Goal: Task Accomplishment & Management: Complete application form

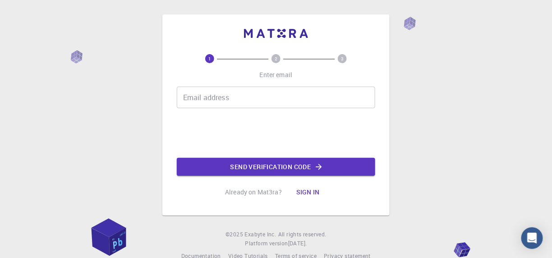
click at [238, 106] on input "Email address" at bounding box center [276, 98] width 199 height 22
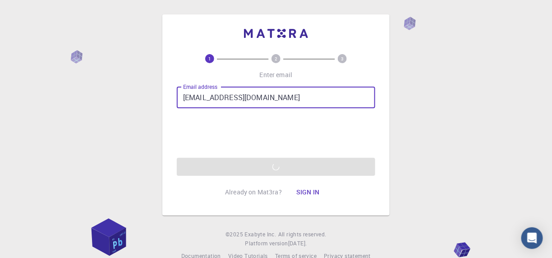
type input "officialojas@gmail.com"
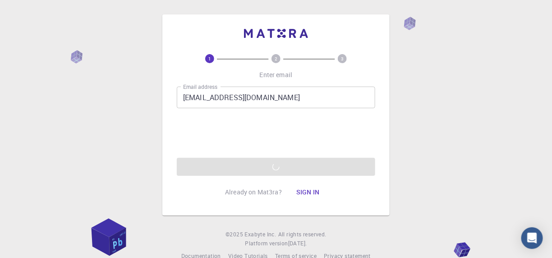
click at [269, 166] on div "Email address officialojas@gmail.com Email address 0cAFcWeA6sAtUf2w-GPH2beCL-hp…" at bounding box center [276, 131] width 199 height 89
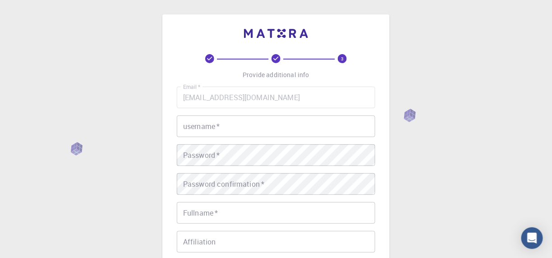
click at [208, 131] on input "username   *" at bounding box center [276, 127] width 199 height 22
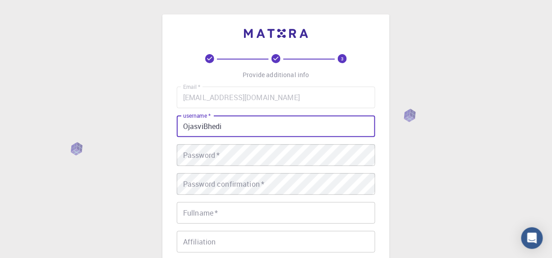
type input "OjasviBhedi"
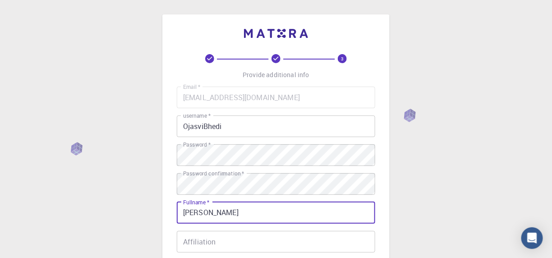
type input "OJASVI BHEDI"
click at [134, 165] on div "3 Provide additional info Email   * officialojas@gmail.com Email   * username  …" at bounding box center [276, 229] width 552 height 459
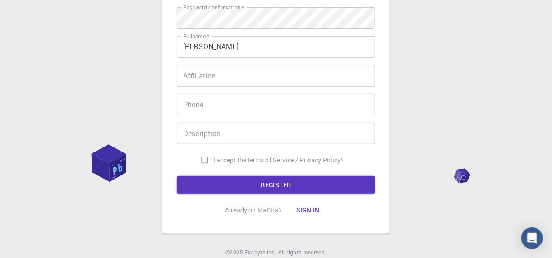
scroll to position [181, 0]
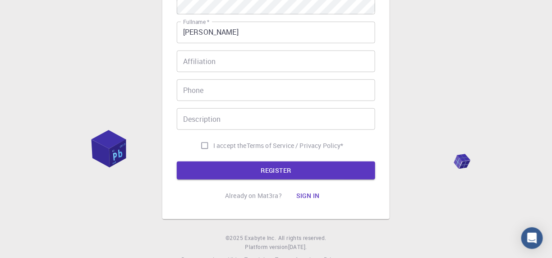
click at [208, 60] on div "Affiliation Affiliation" at bounding box center [276, 62] width 199 height 22
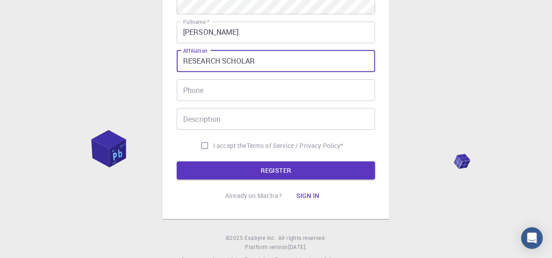
type input "RESEARCH SCHOLAR"
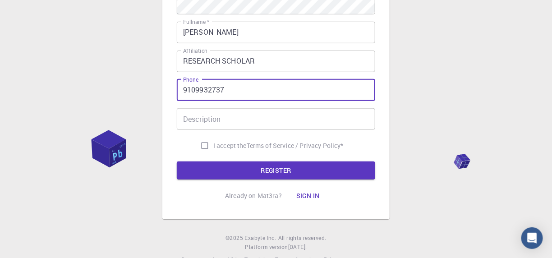
type input "9109932737"
click at [194, 126] on input "Description" at bounding box center [276, 119] width 199 height 22
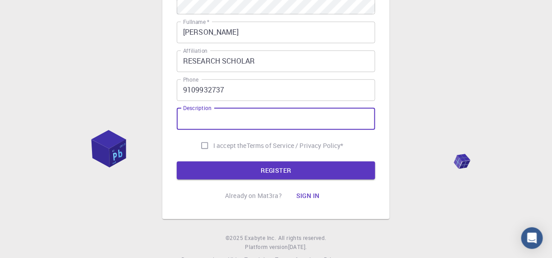
click at [238, 145] on span "I accept the" at bounding box center [229, 145] width 33 height 9
click at [213, 145] on input "I accept the Terms of Service / Privacy Policy *" at bounding box center [204, 145] width 17 height 17
checkbox input "true"
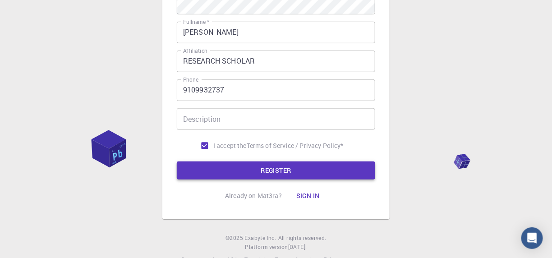
click at [235, 168] on button "REGISTER" at bounding box center [276, 171] width 199 height 18
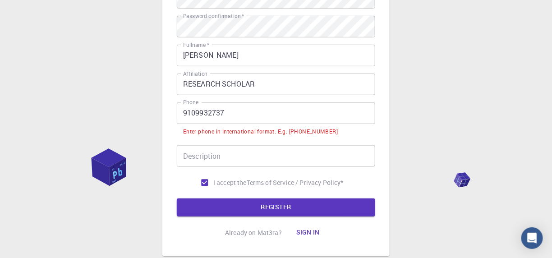
scroll to position [203, 0]
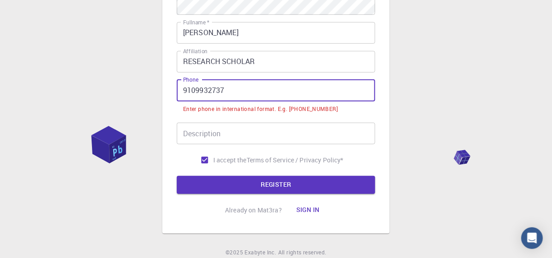
click at [184, 91] on input "9109932737" at bounding box center [276, 91] width 199 height 22
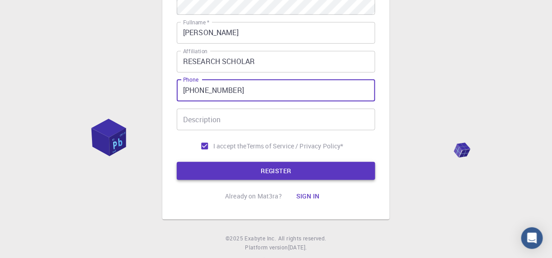
type input "+919109932737"
click at [275, 169] on button "REGISTER" at bounding box center [276, 171] width 199 height 18
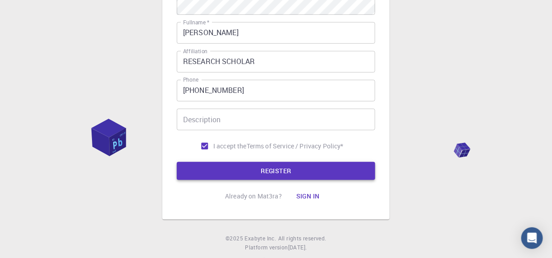
click at [349, 170] on button "REGISTER" at bounding box center [276, 171] width 199 height 18
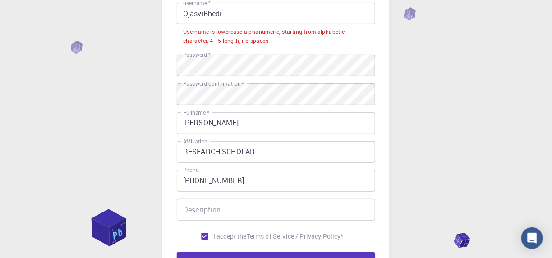
scroll to position [23, 0]
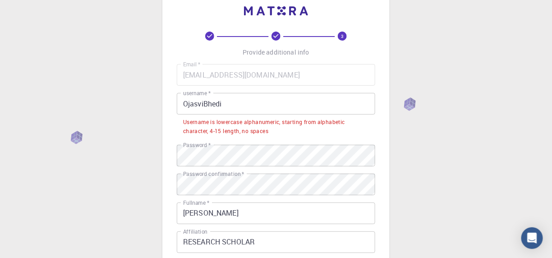
click at [208, 102] on input "OjasviBhedi" at bounding box center [276, 104] width 199 height 22
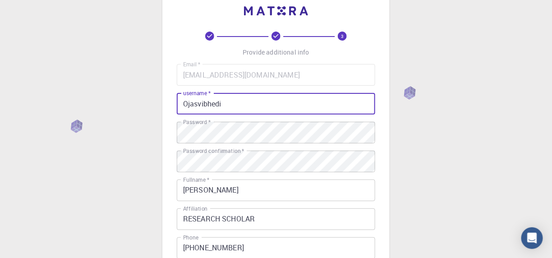
drag, startPoint x: 187, startPoint y: 103, endPoint x: 166, endPoint y: 108, distance: 21.8
click at [166, 108] on div "3 Provide additional info Email   * officialojas@gmail.com Email   * username  …" at bounding box center [275, 184] width 227 height 385
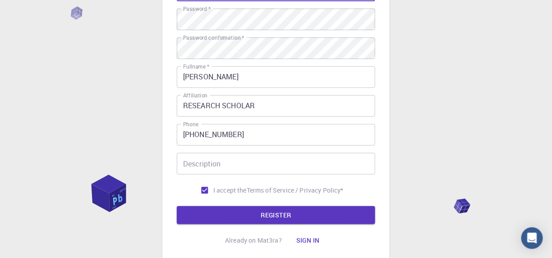
scroll to position [201, 0]
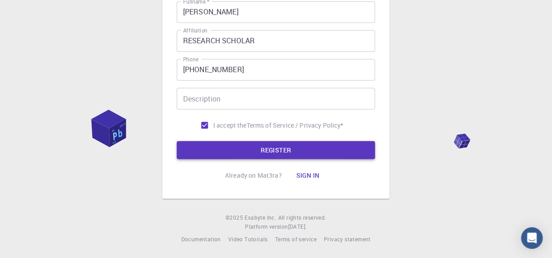
type input "ojasvibhedi"
click at [287, 145] on button "REGISTER" at bounding box center [276, 150] width 199 height 18
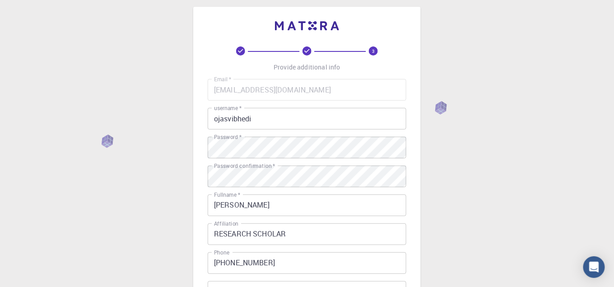
scroll to position [0, 0]
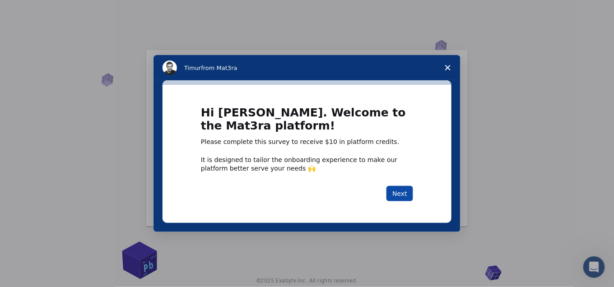
click at [402, 189] on button "Next" at bounding box center [399, 193] width 27 height 15
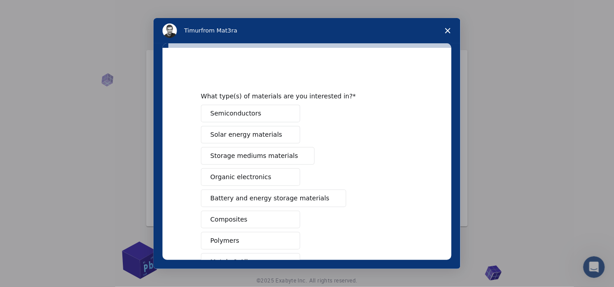
click at [268, 113] on button "Semiconductors" at bounding box center [250, 114] width 99 height 18
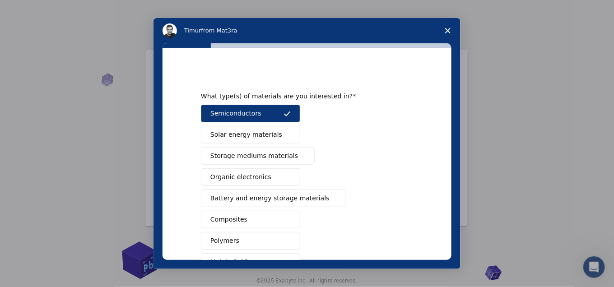
click at [247, 134] on span "Solar energy materials" at bounding box center [246, 134] width 72 height 9
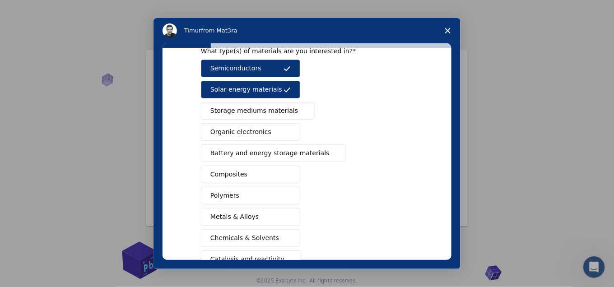
scroll to position [145, 0]
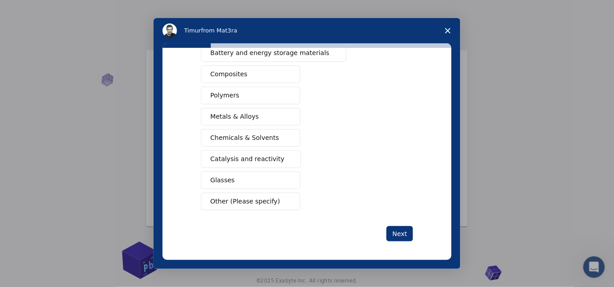
click at [278, 57] on button "Battery and energy storage materials" at bounding box center [273, 53] width 145 height 18
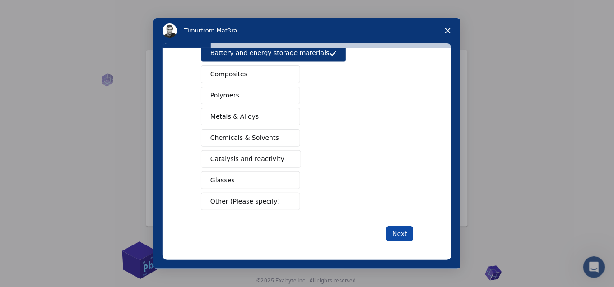
click at [399, 226] on button "Next" at bounding box center [399, 233] width 27 height 15
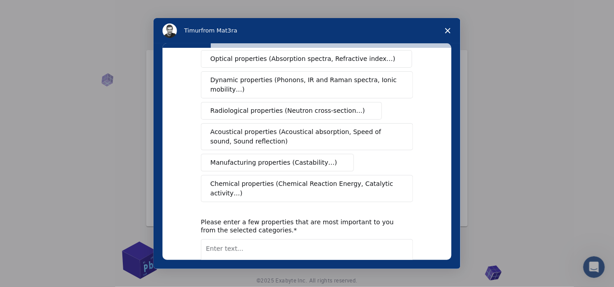
scroll to position [0, 0]
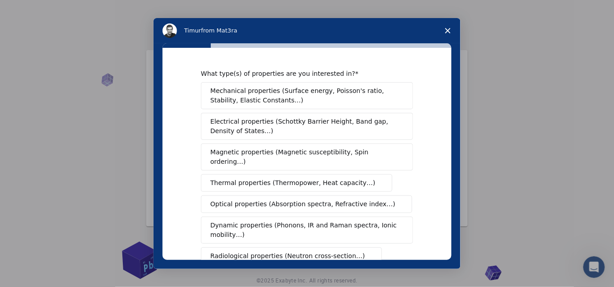
click at [335, 130] on span "Electrical properties (Schottky Barrier Height, Band gap, Density of States…)" at bounding box center [304, 126] width 188 height 19
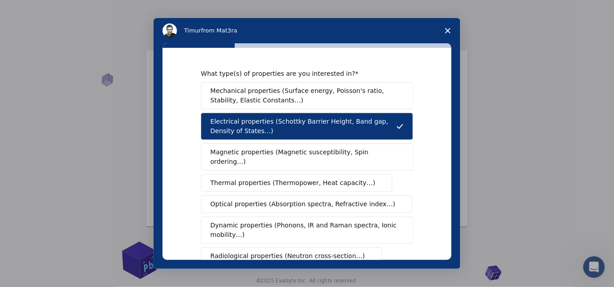
click at [299, 199] on span "Optical properties (Absorption spectra, Refractive index…)" at bounding box center [302, 203] width 185 height 9
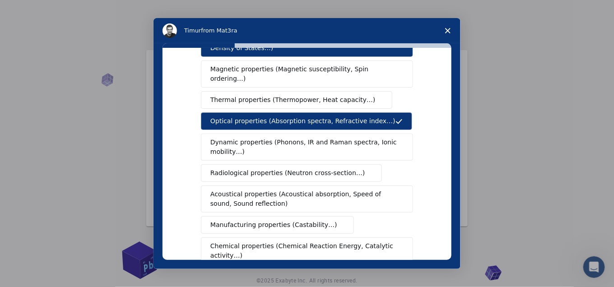
scroll to position [100, 0]
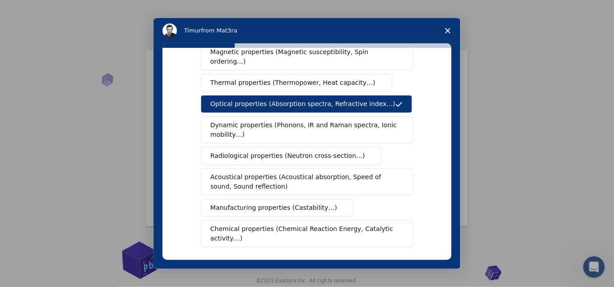
click at [248, 125] on span "Dynamic properties (Phonons, IR and Raman spectra, Ionic mobility…)" at bounding box center [303, 129] width 187 height 19
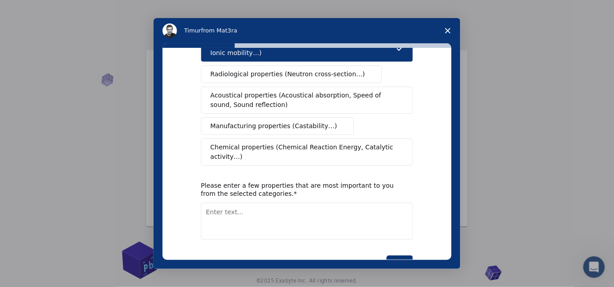
scroll to position [193, 0]
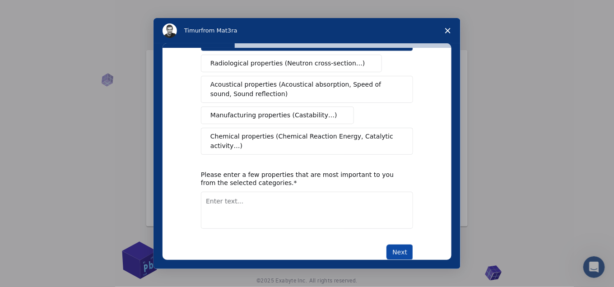
click at [396, 245] on button "Next" at bounding box center [399, 252] width 27 height 15
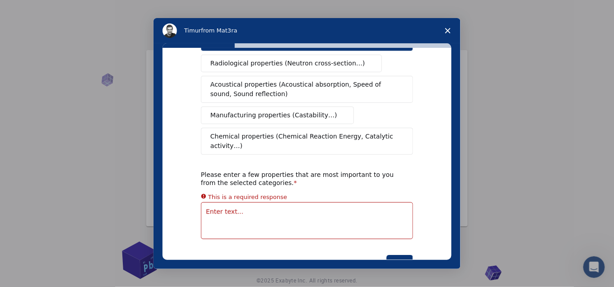
click at [265, 202] on textarea "Enter text..." at bounding box center [307, 220] width 212 height 37
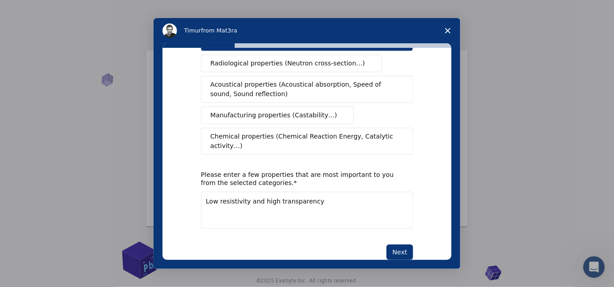
scroll to position [34, 0]
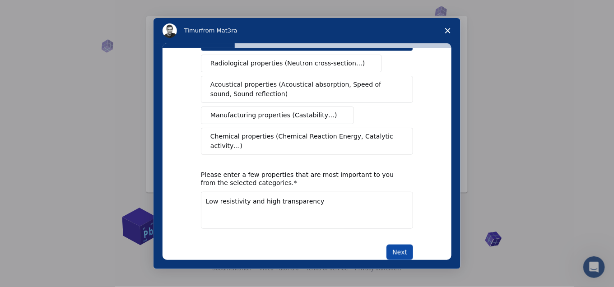
type textarea "Low resistivity and high transparency"
click at [402, 245] on button "Next" at bounding box center [399, 252] width 27 height 15
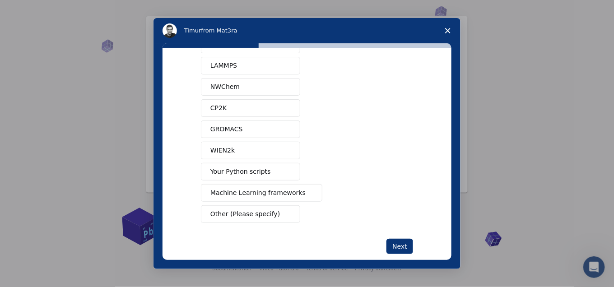
scroll to position [81, 0]
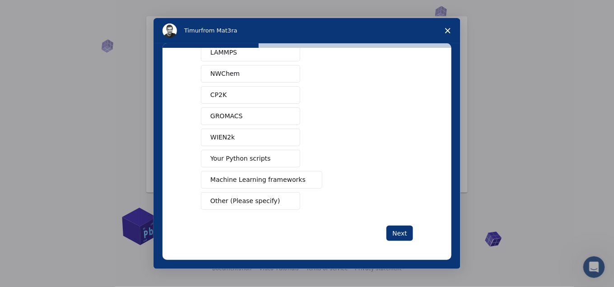
click at [280, 200] on button "Other (Please specify)" at bounding box center [250, 201] width 99 height 18
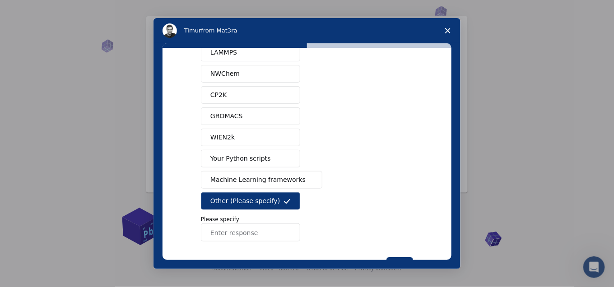
click at [254, 230] on input "Enter response" at bounding box center [250, 232] width 99 height 18
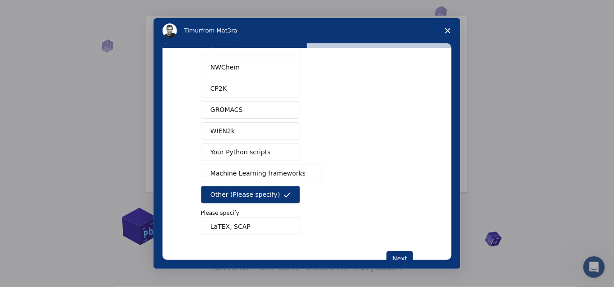
scroll to position [112, 0]
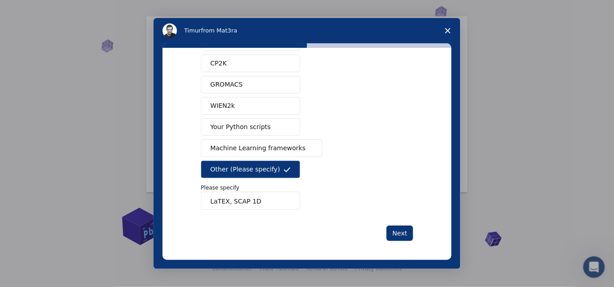
type input "LaTEX, SCAP 1D"
click at [397, 233] on button "Next" at bounding box center [399, 233] width 27 height 15
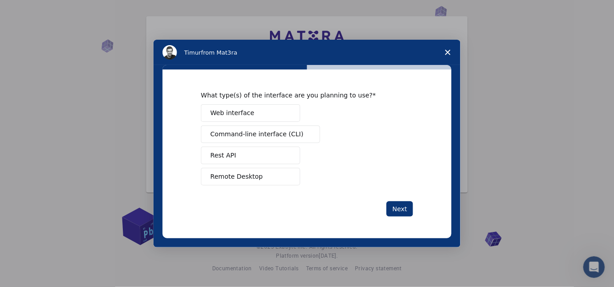
scroll to position [0, 0]
click at [258, 112] on button "Web interface" at bounding box center [250, 113] width 99 height 18
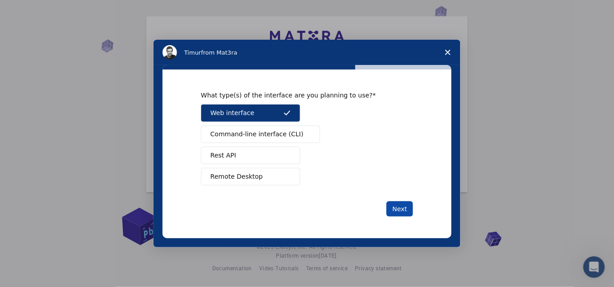
click at [409, 207] on button "Next" at bounding box center [399, 208] width 27 height 15
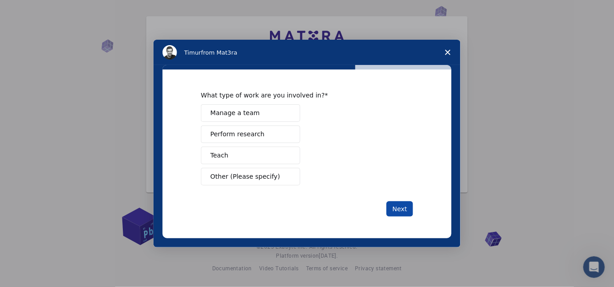
click at [406, 207] on button "Next" at bounding box center [399, 208] width 27 height 15
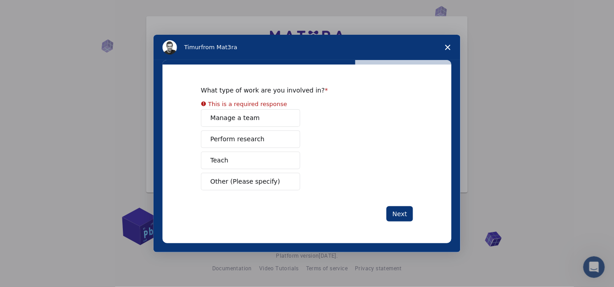
click at [268, 144] on div "Manage a team Perform research Teach Other (Please specify)" at bounding box center [307, 149] width 212 height 81
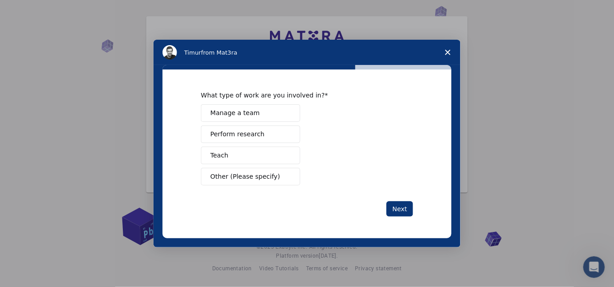
click at [272, 133] on button "Perform research" at bounding box center [250, 134] width 99 height 18
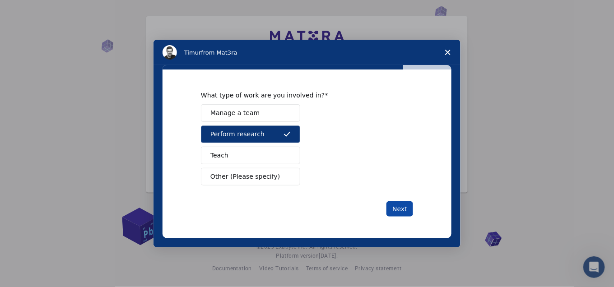
click at [394, 211] on button "Next" at bounding box center [399, 208] width 27 height 15
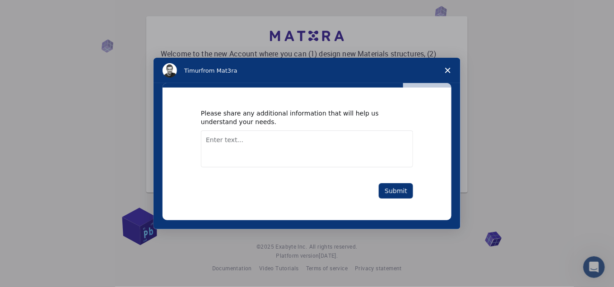
click at [352, 155] on textarea "Enter text..." at bounding box center [307, 148] width 212 height 37
click at [400, 192] on button "Submit" at bounding box center [396, 190] width 34 height 15
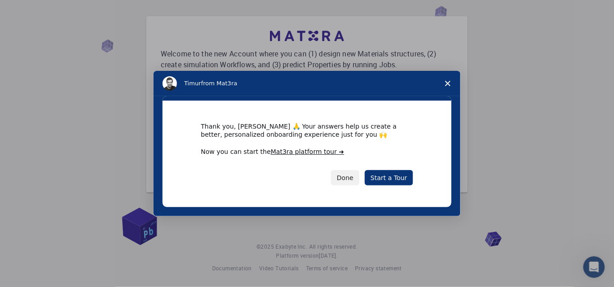
click at [389, 191] on div "Thank you, OJASVI 🙏 Your answers help us create a better, personalized onboardi…" at bounding box center [306, 154] width 289 height 107
click at [387, 178] on link "Start a Tour" at bounding box center [389, 177] width 48 height 15
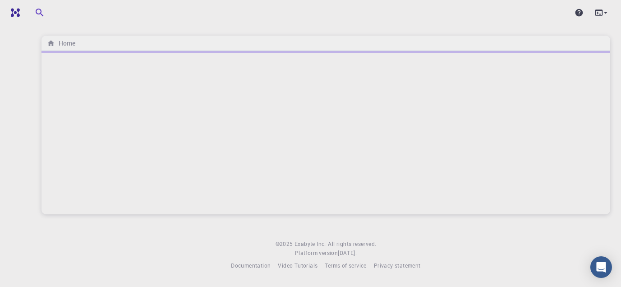
click at [258, 114] on div at bounding box center [326, 132] width 569 height 163
click at [353, 93] on div at bounding box center [326, 132] width 569 height 163
click at [354, 93] on div at bounding box center [326, 132] width 569 height 163
